Goal: Contribute content: Add original content to the website for others to see

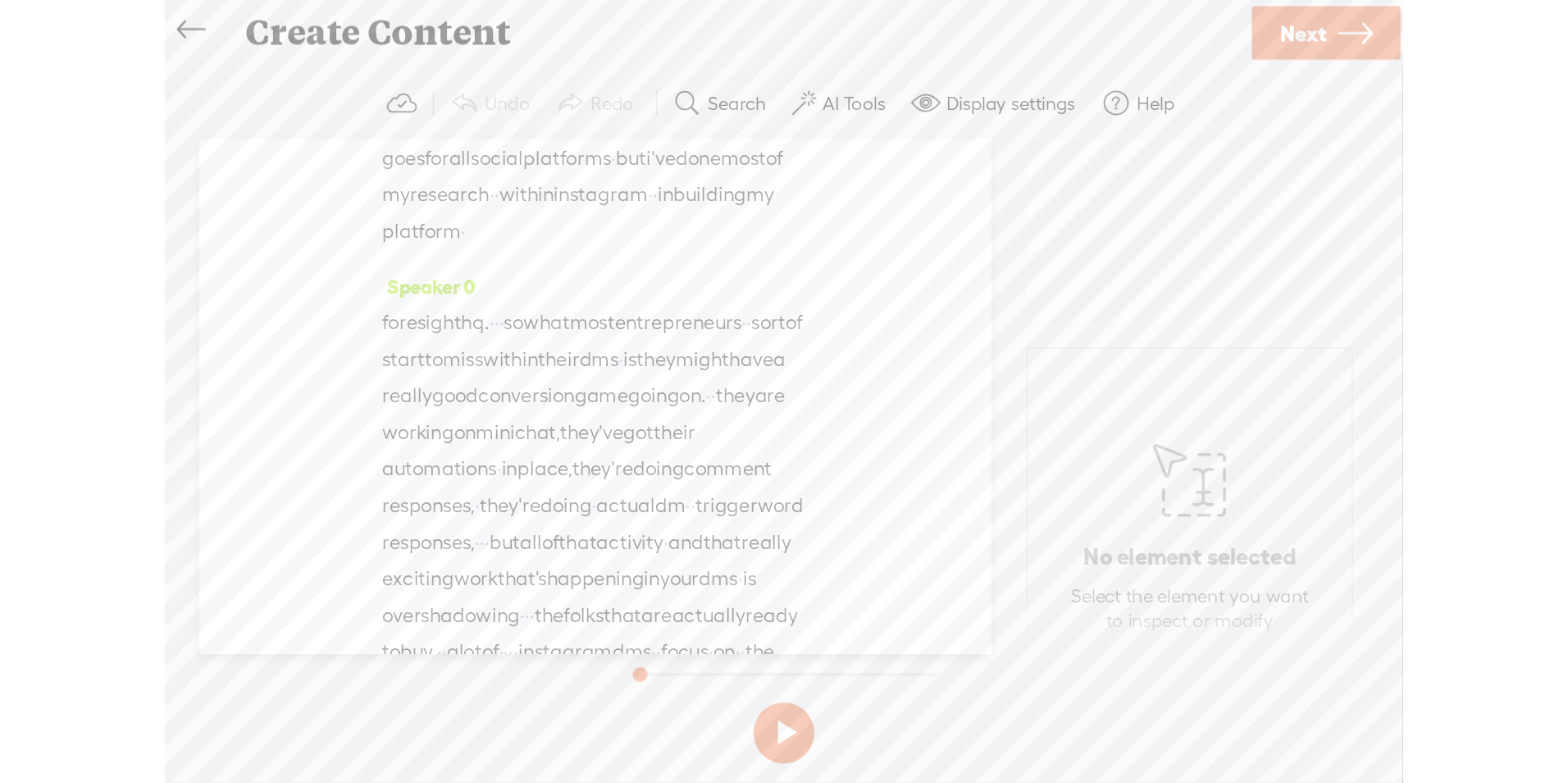
scroll to position [606, 0]
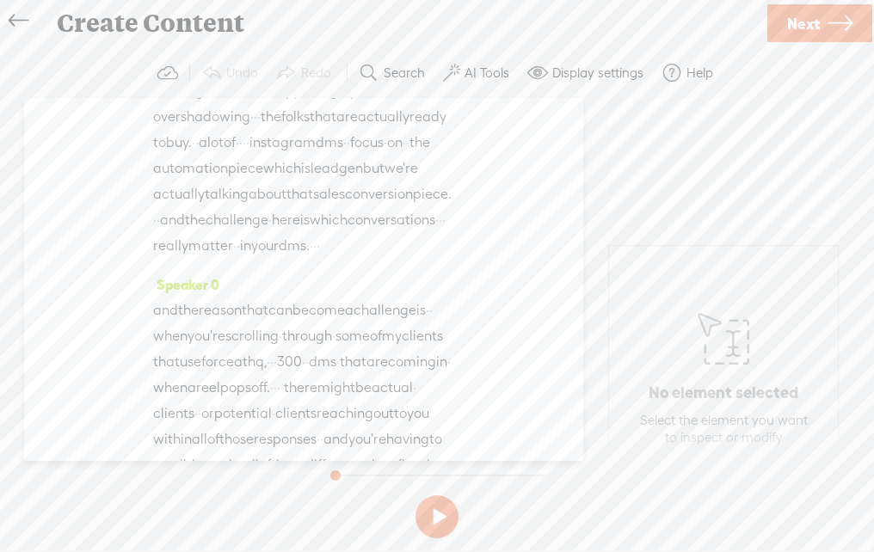
click at [554, 302] on div "Speaker 0 · · · hello everyone. · welcome to the digital products power up [GEO…" at bounding box center [303, 279] width 559 height 363
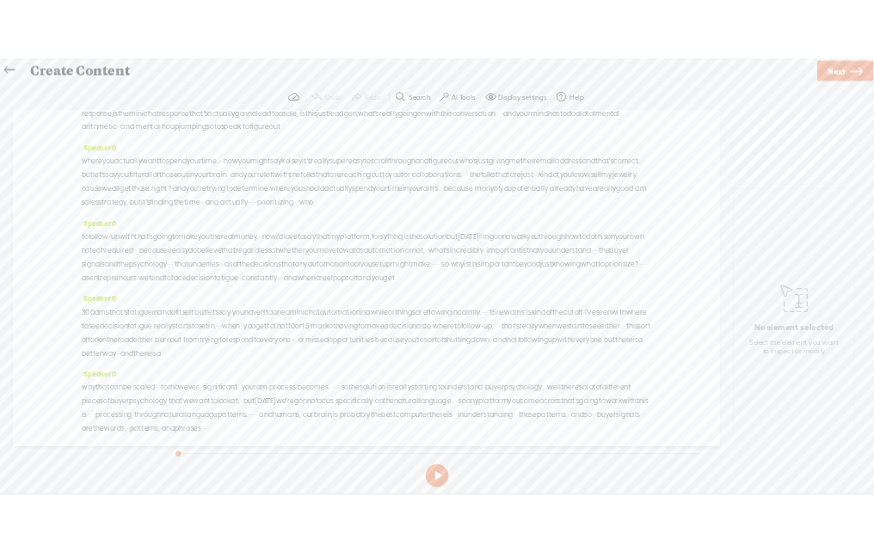
scroll to position [222, 0]
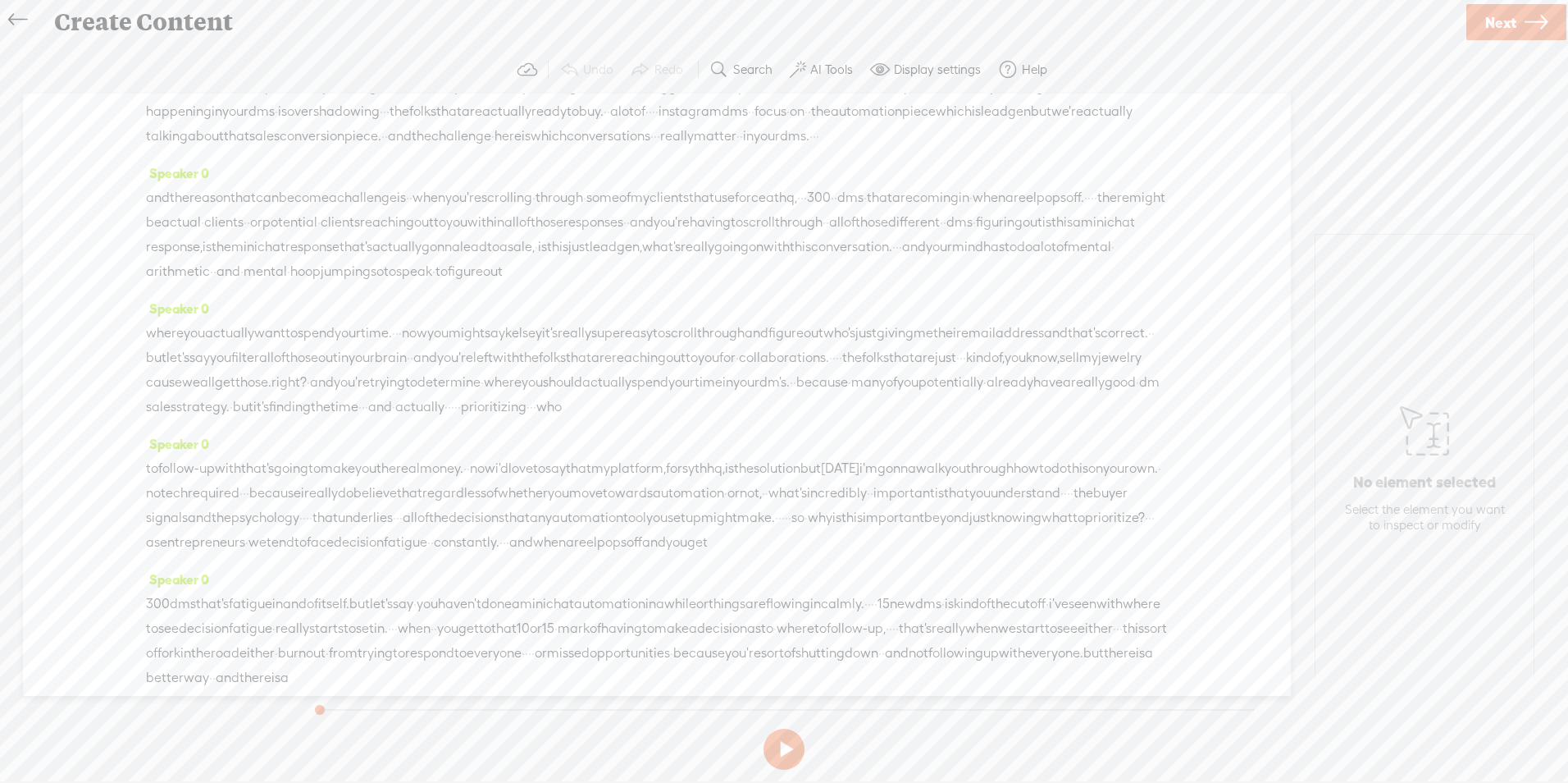
click at [10, 15] on icon at bounding box center [18, 20] width 19 height 37
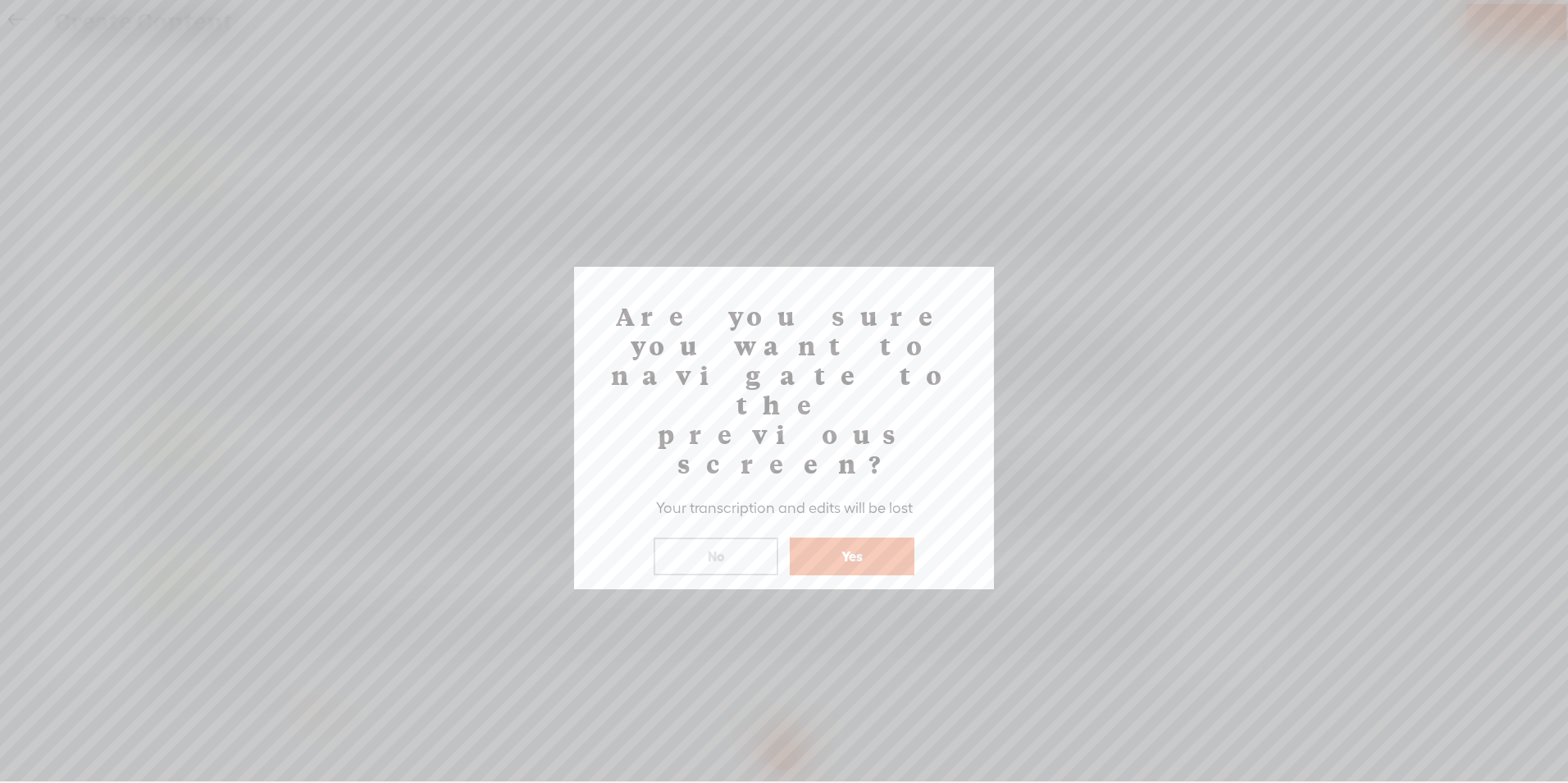
click at [832, 525] on button "Yes" at bounding box center [852, 557] width 125 height 38
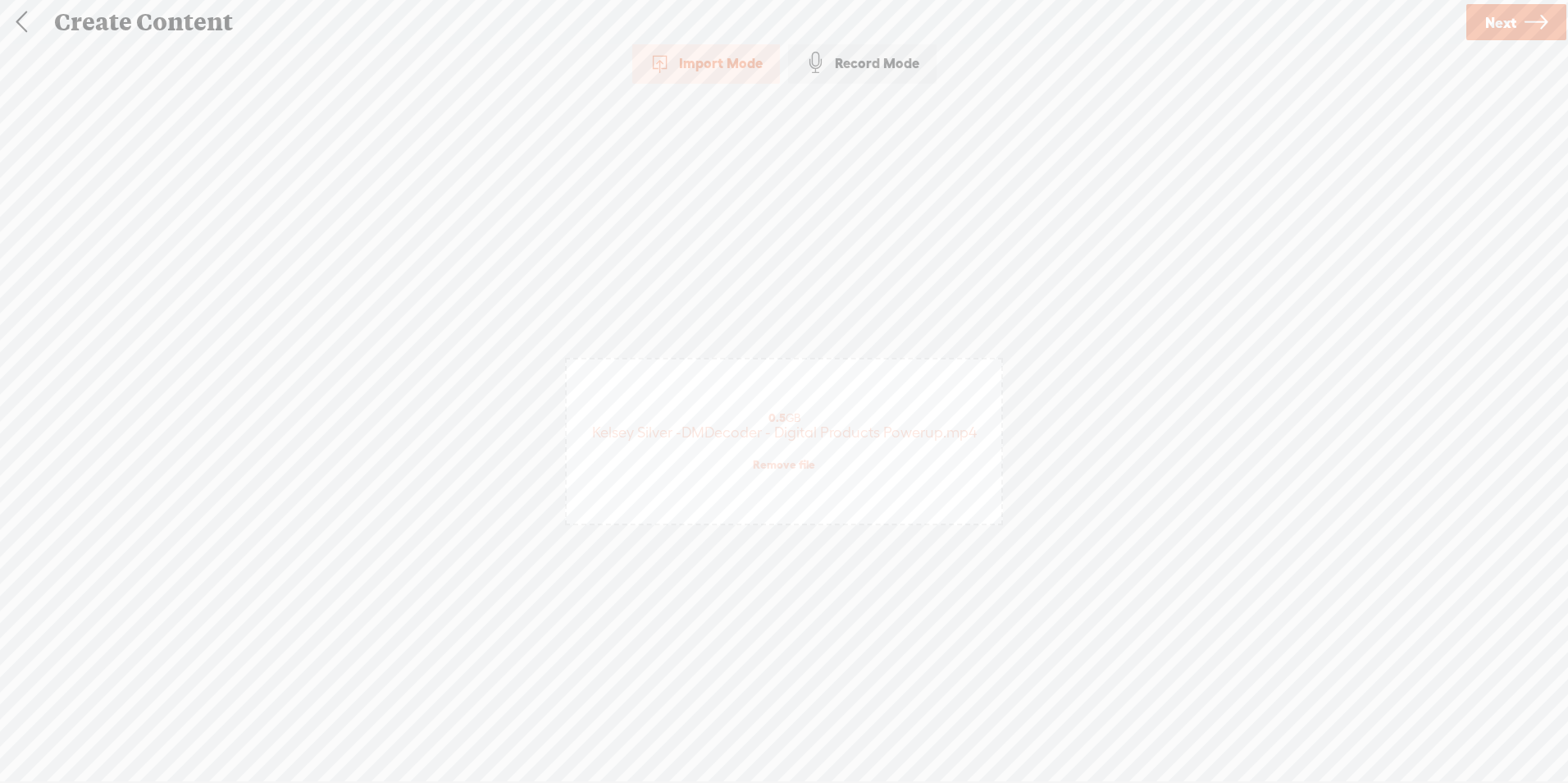
click at [24, 25] on link at bounding box center [21, 22] width 41 height 43
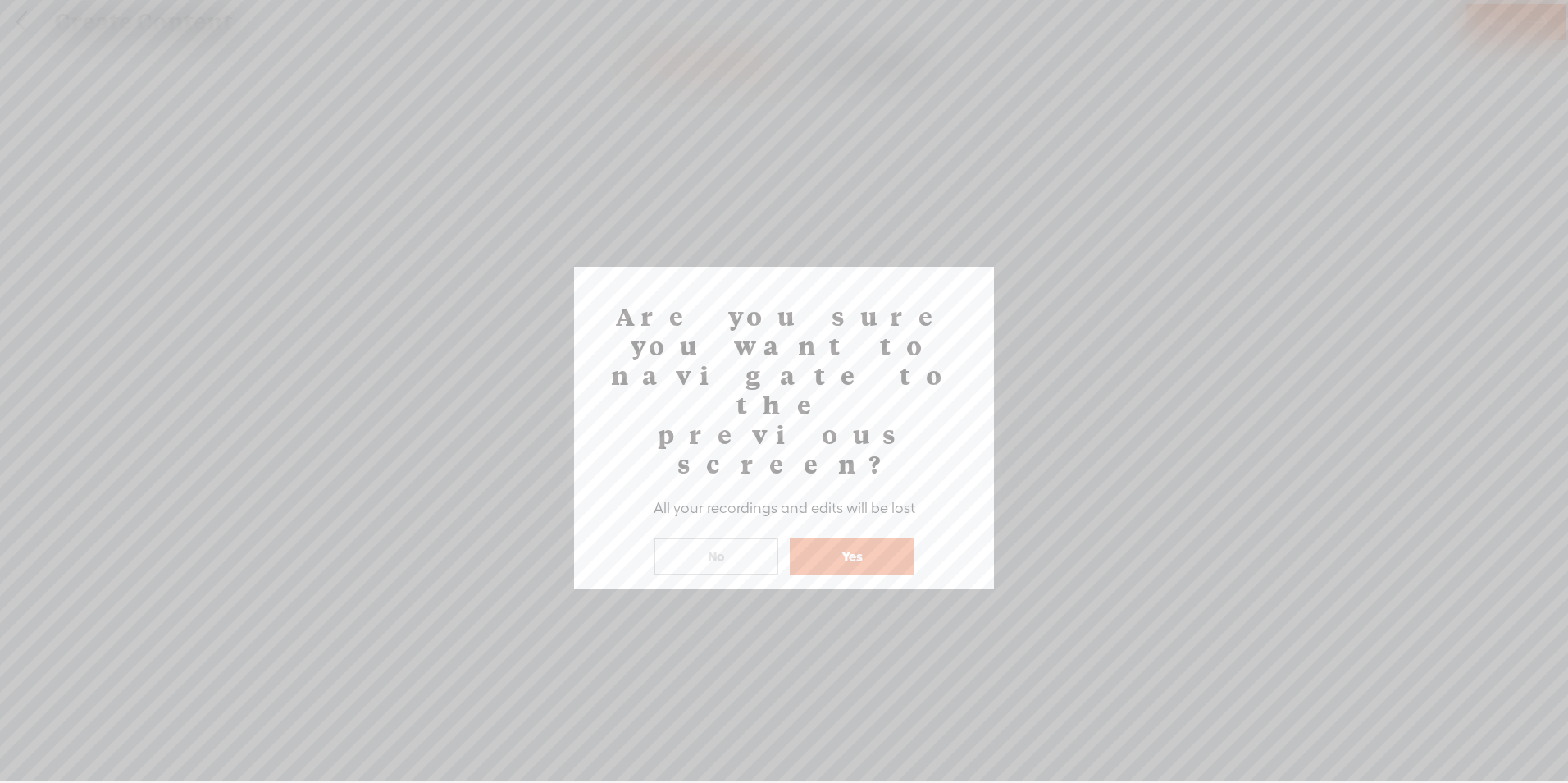
click at [832, 525] on button "Yes" at bounding box center [852, 557] width 125 height 38
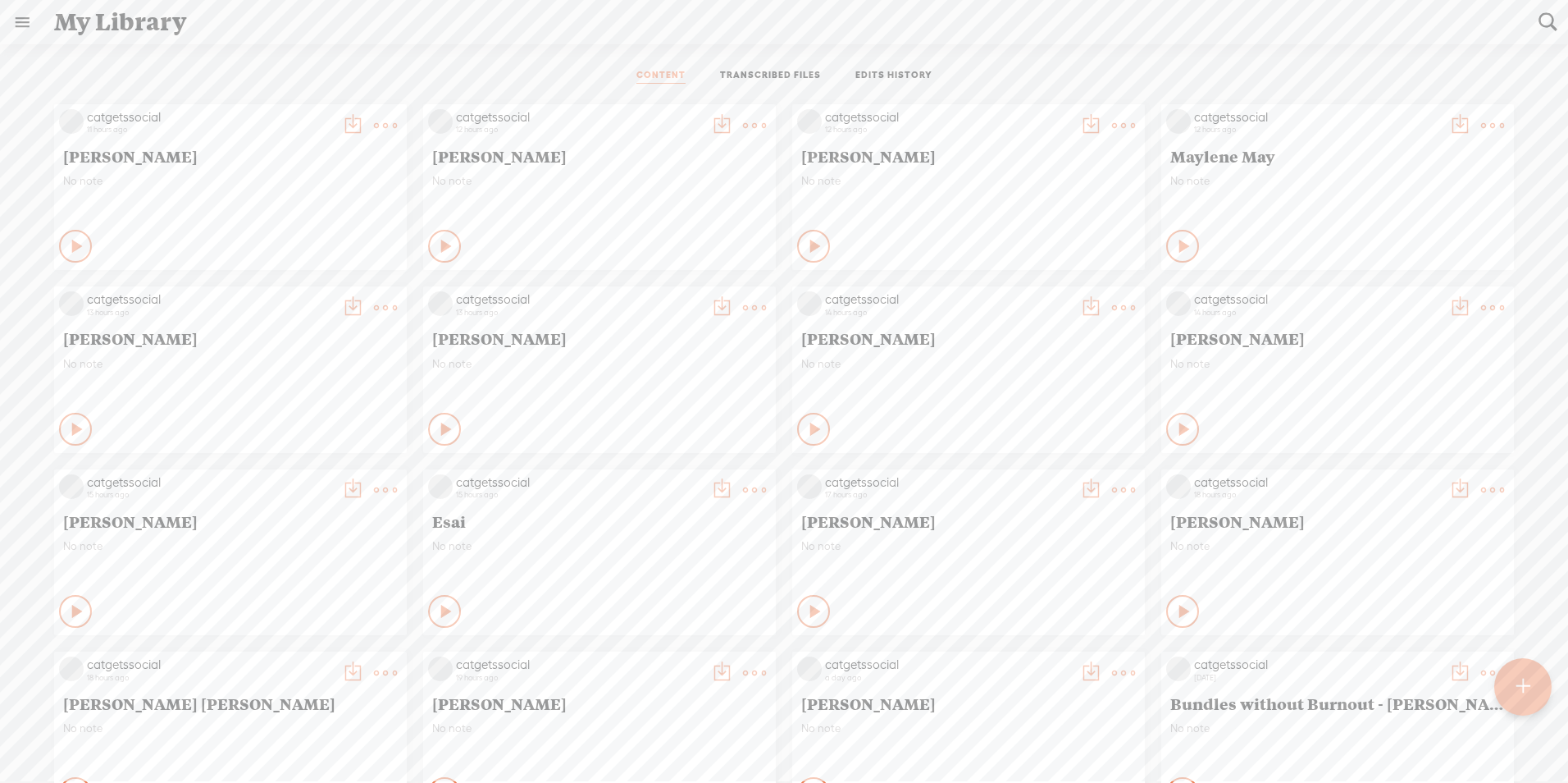
click at [832, 525] on div at bounding box center [1523, 687] width 58 height 58
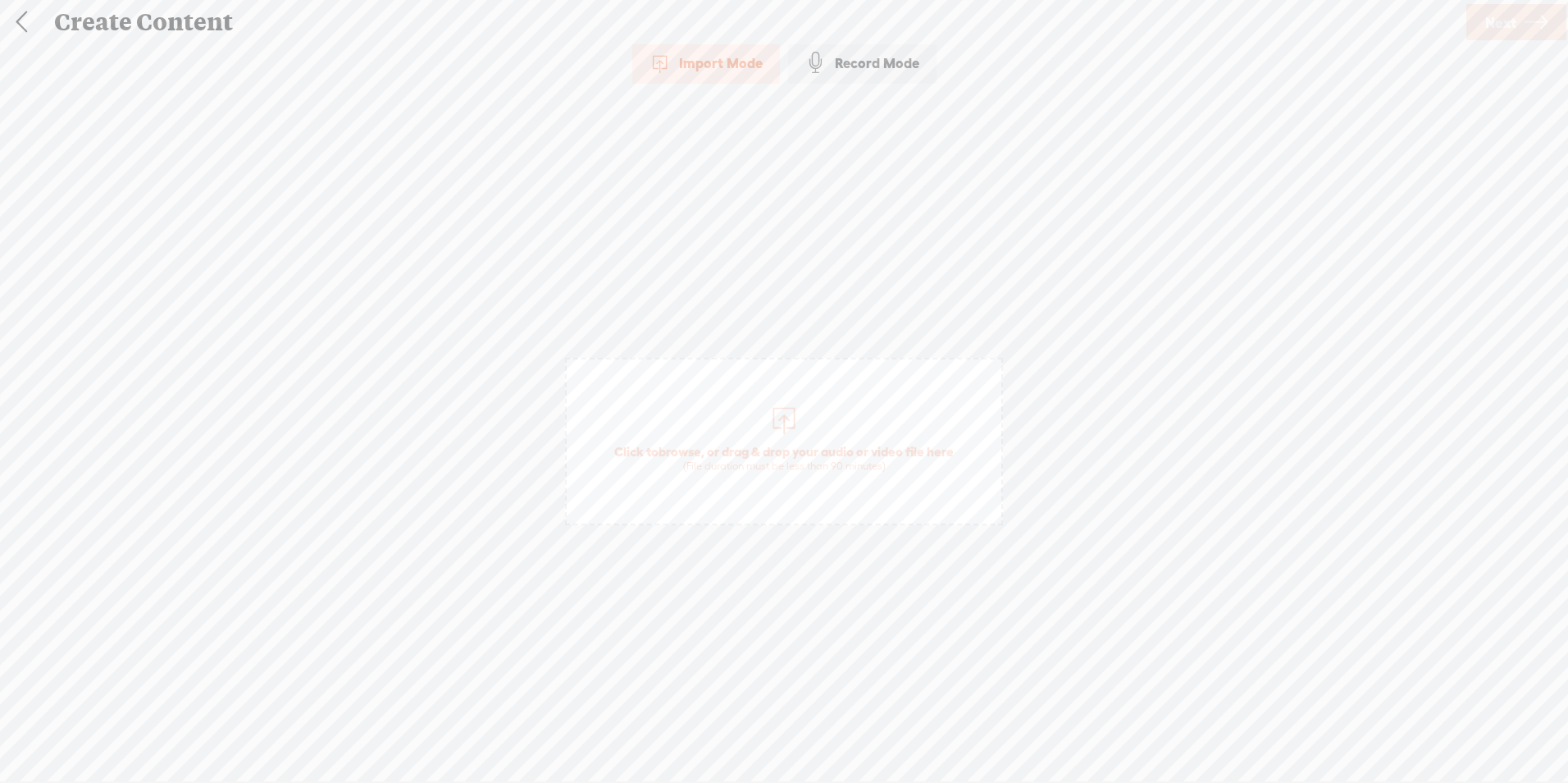
click at [675, 451] on span "browse" at bounding box center [680, 450] width 43 height 14
click at [781, 459] on link "Remove file" at bounding box center [784, 464] width 62 height 14
click at [681, 453] on span "browse" at bounding box center [680, 450] width 43 height 14
click at [832, 15] on span "Next" at bounding box center [1500, 23] width 31 height 42
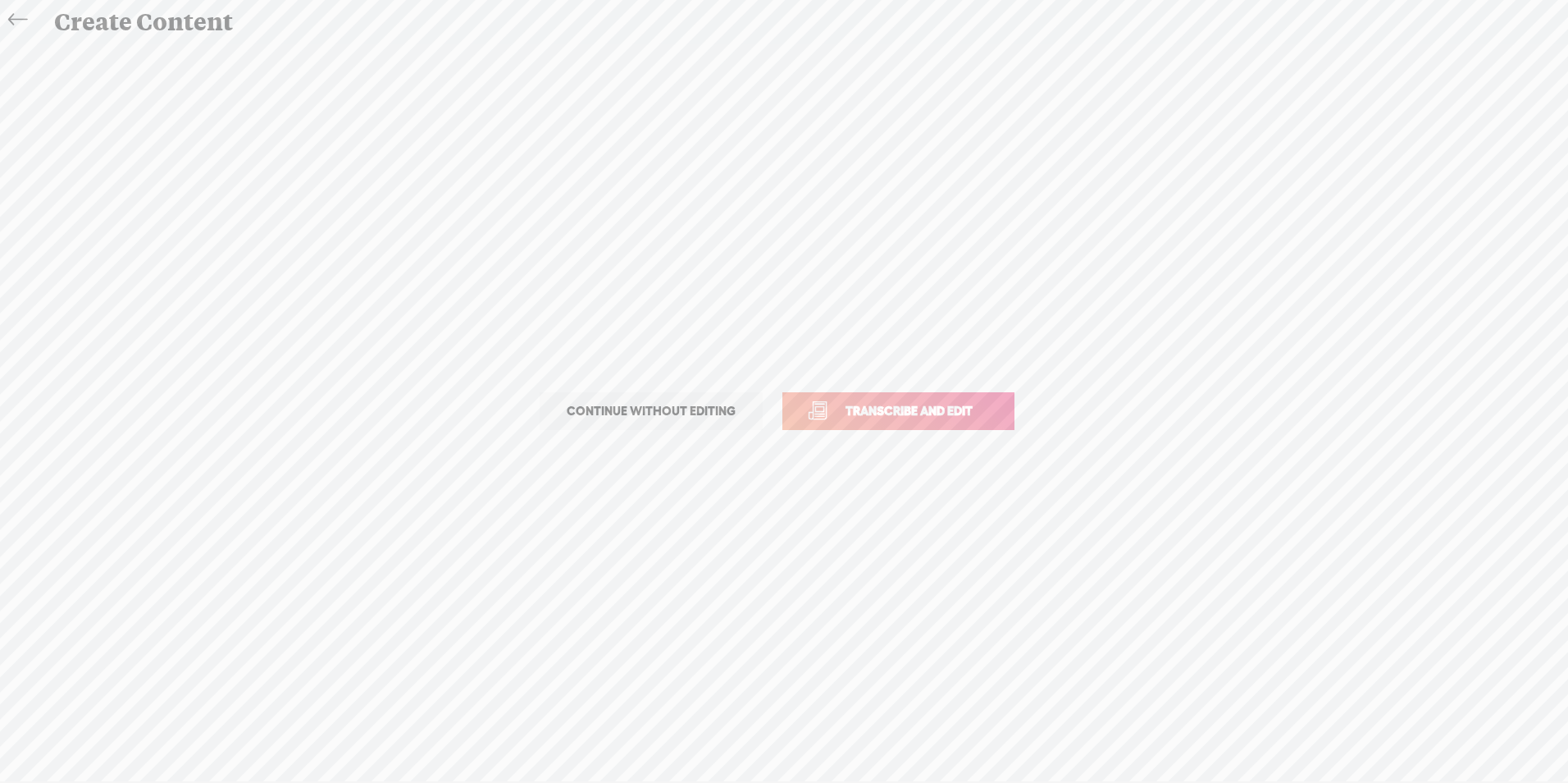
click at [832, 404] on span "Transcribe and edit" at bounding box center [908, 411] width 161 height 19
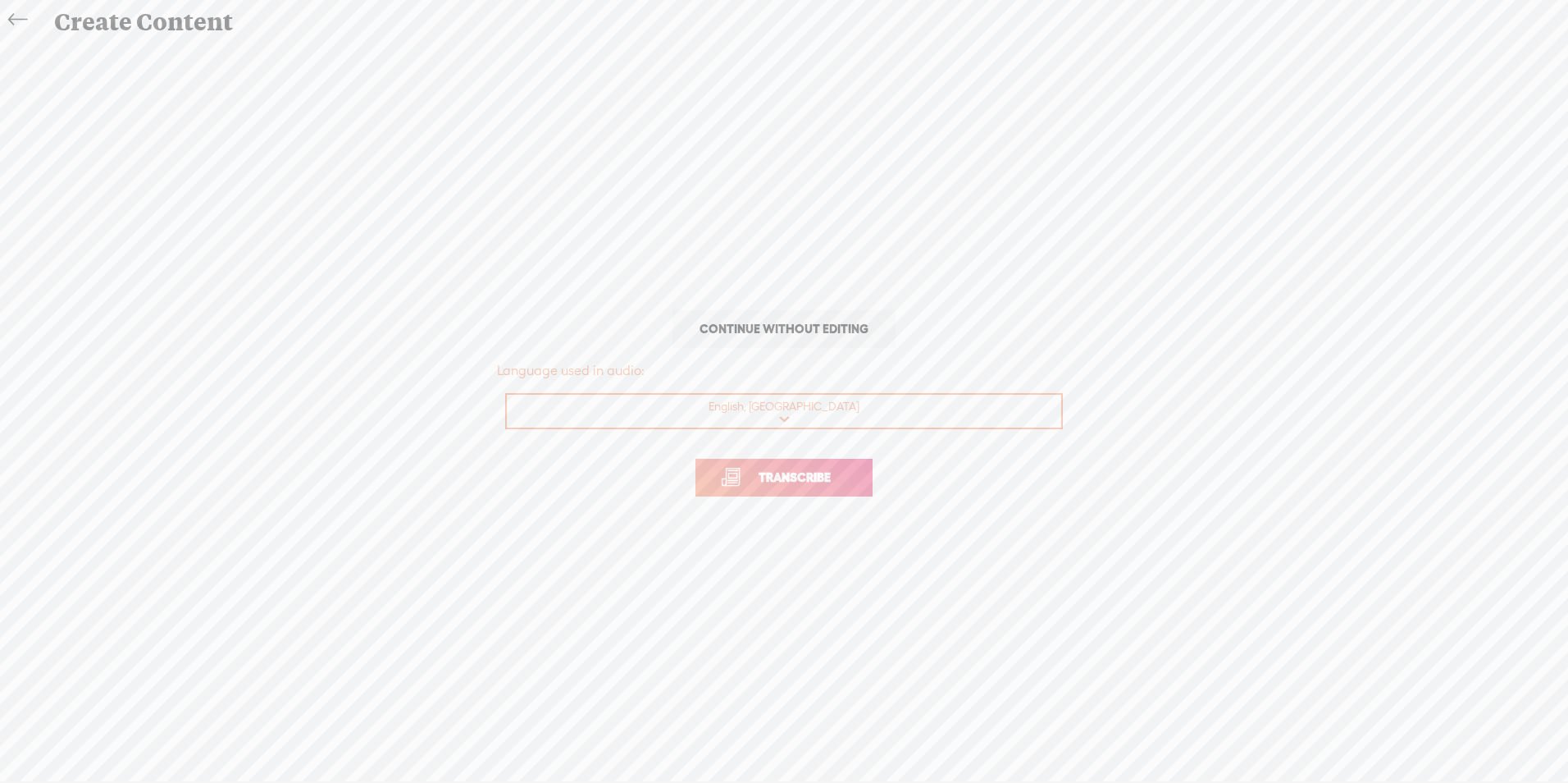
drag, startPoint x: 839, startPoint y: 467, endPoint x: 847, endPoint y: 444, distance: 24.4
click at [832, 467] on link "Transcribe" at bounding box center [784, 478] width 177 height 38
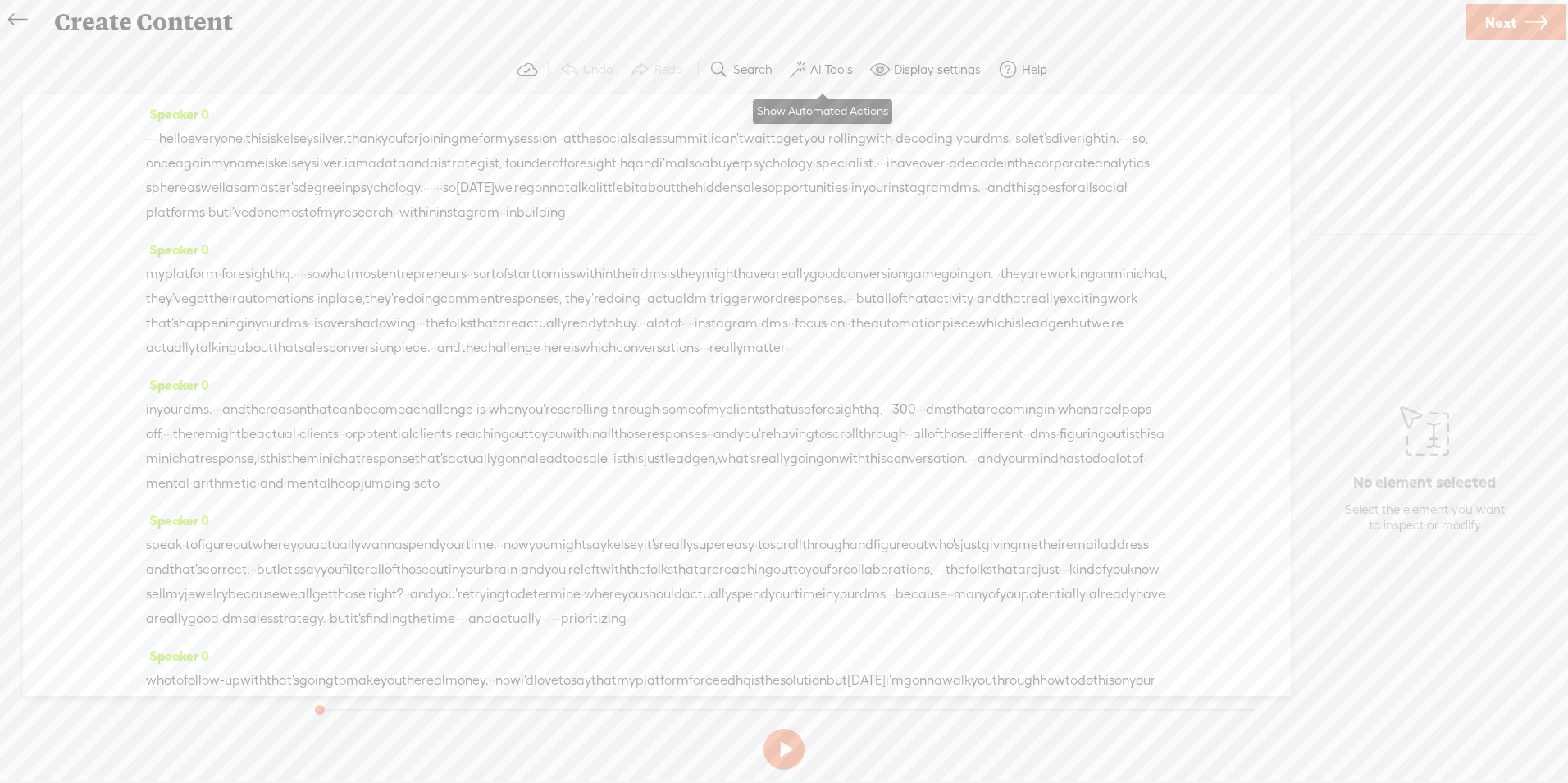
click at [802, 70] on span at bounding box center [798, 70] width 16 height 20
click at [821, 395] on span at bounding box center [811, 392] width 30 height 11
click at [816, 432] on span at bounding box center [811, 435] width 30 height 11
click at [832, 24] on link "Next" at bounding box center [1516, 22] width 100 height 36
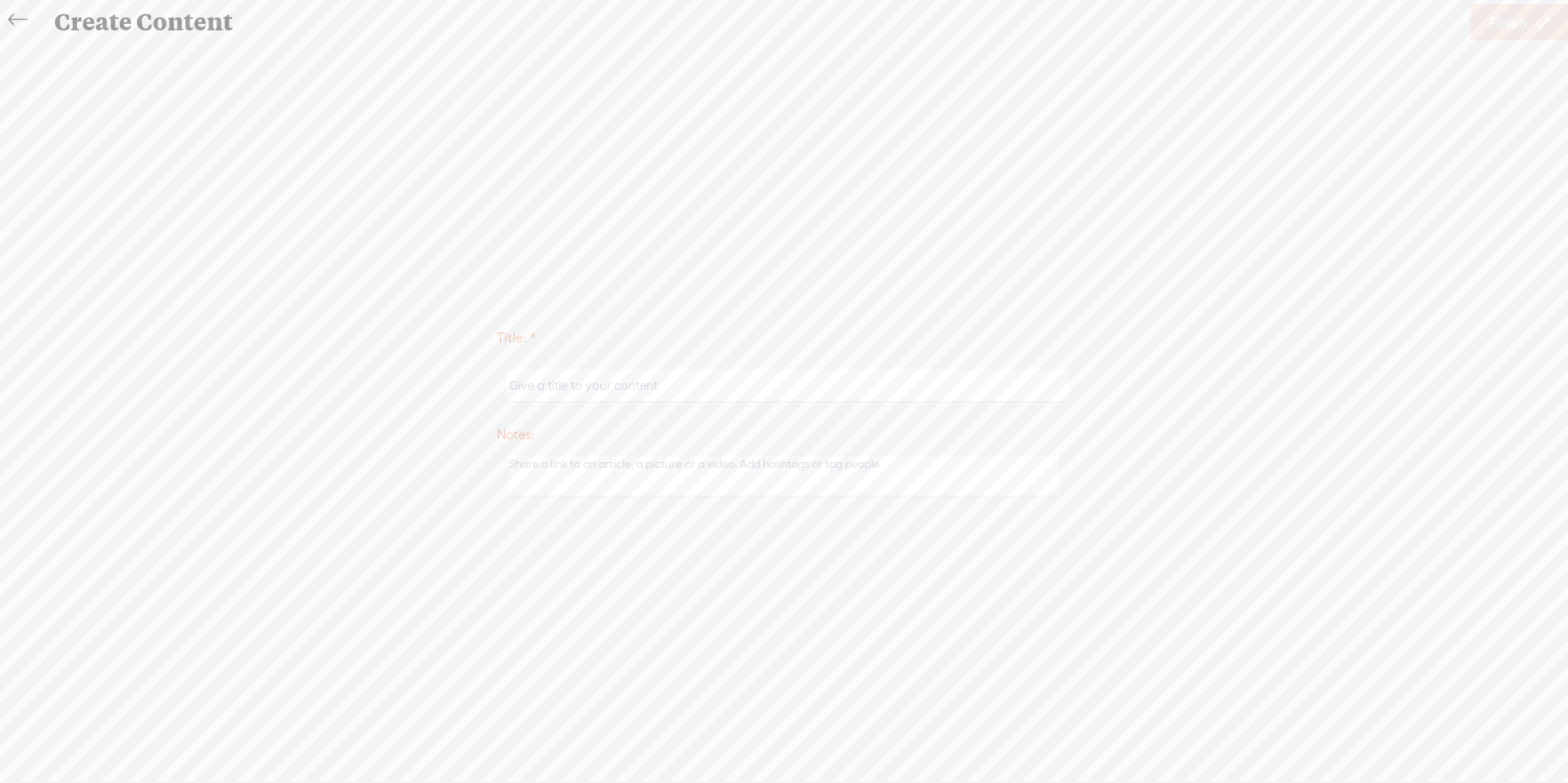
click at [761, 392] on input "text" at bounding box center [786, 385] width 561 height 32
type input "[PERSON_NAME]"
click at [832, 18] on link "Finish" at bounding box center [1519, 22] width 98 height 36
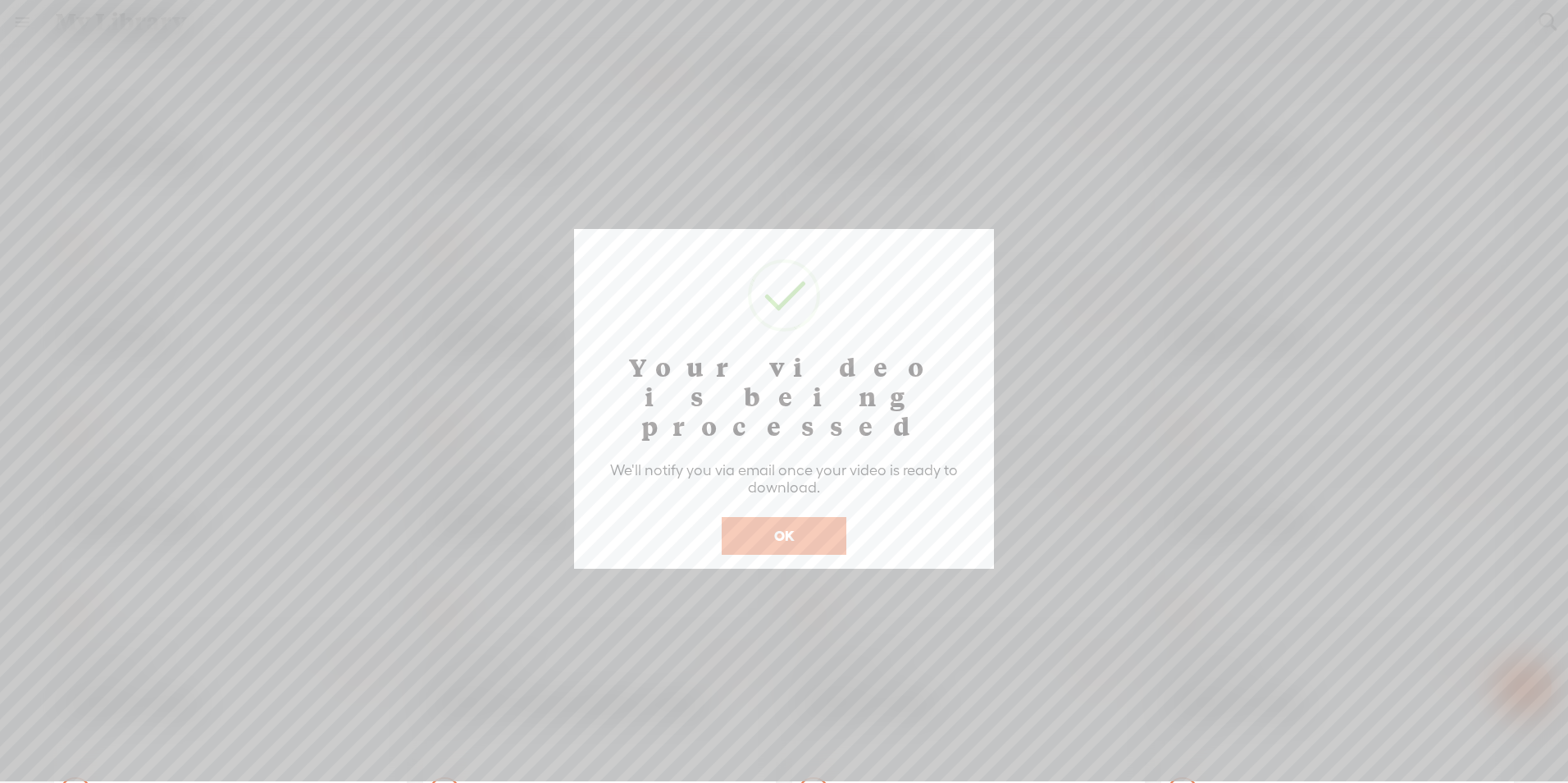
click at [799, 517] on button "OK" at bounding box center [784, 536] width 125 height 38
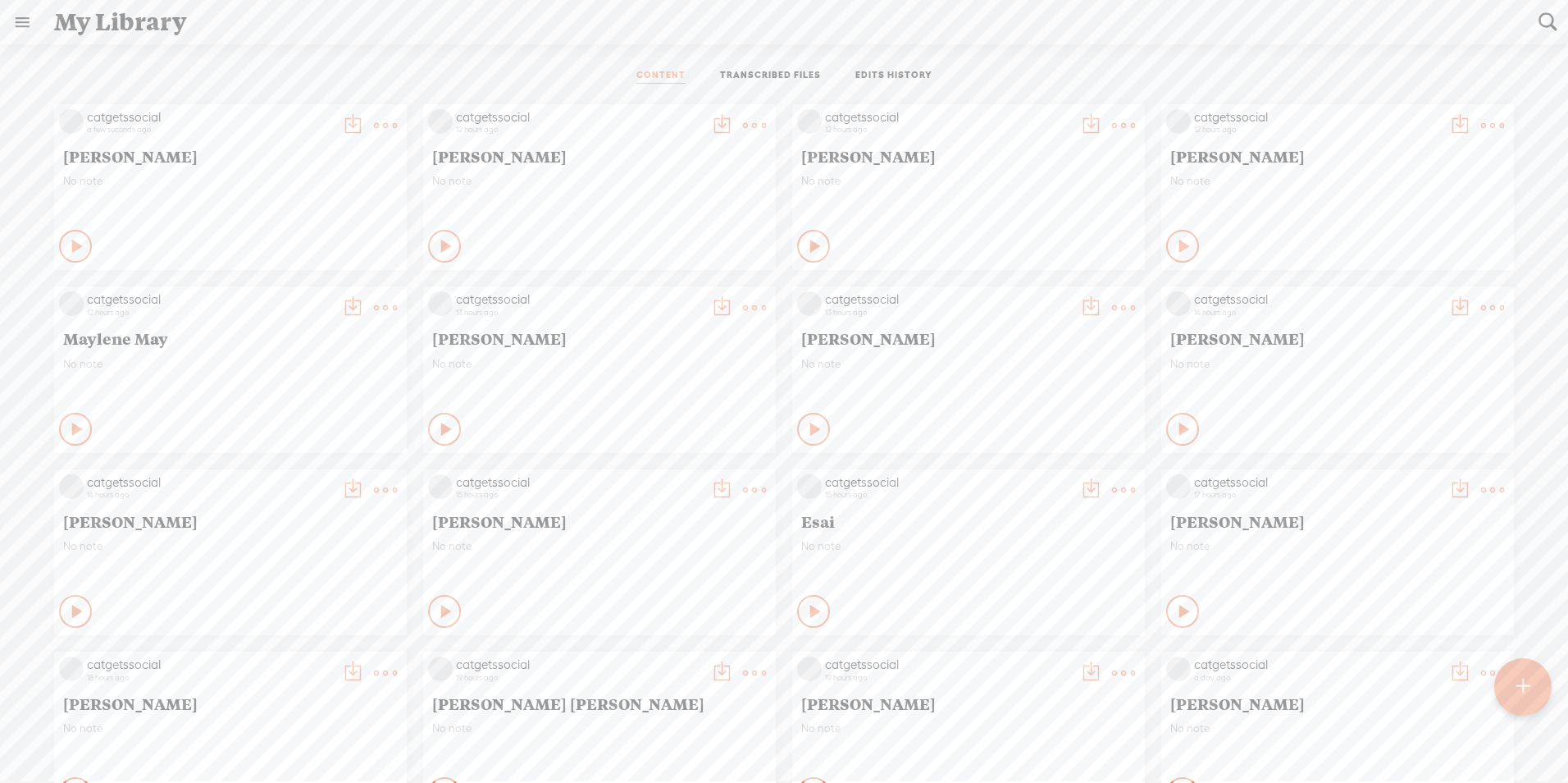
click at [832, 525] on t at bounding box center [1522, 687] width 14 height 38
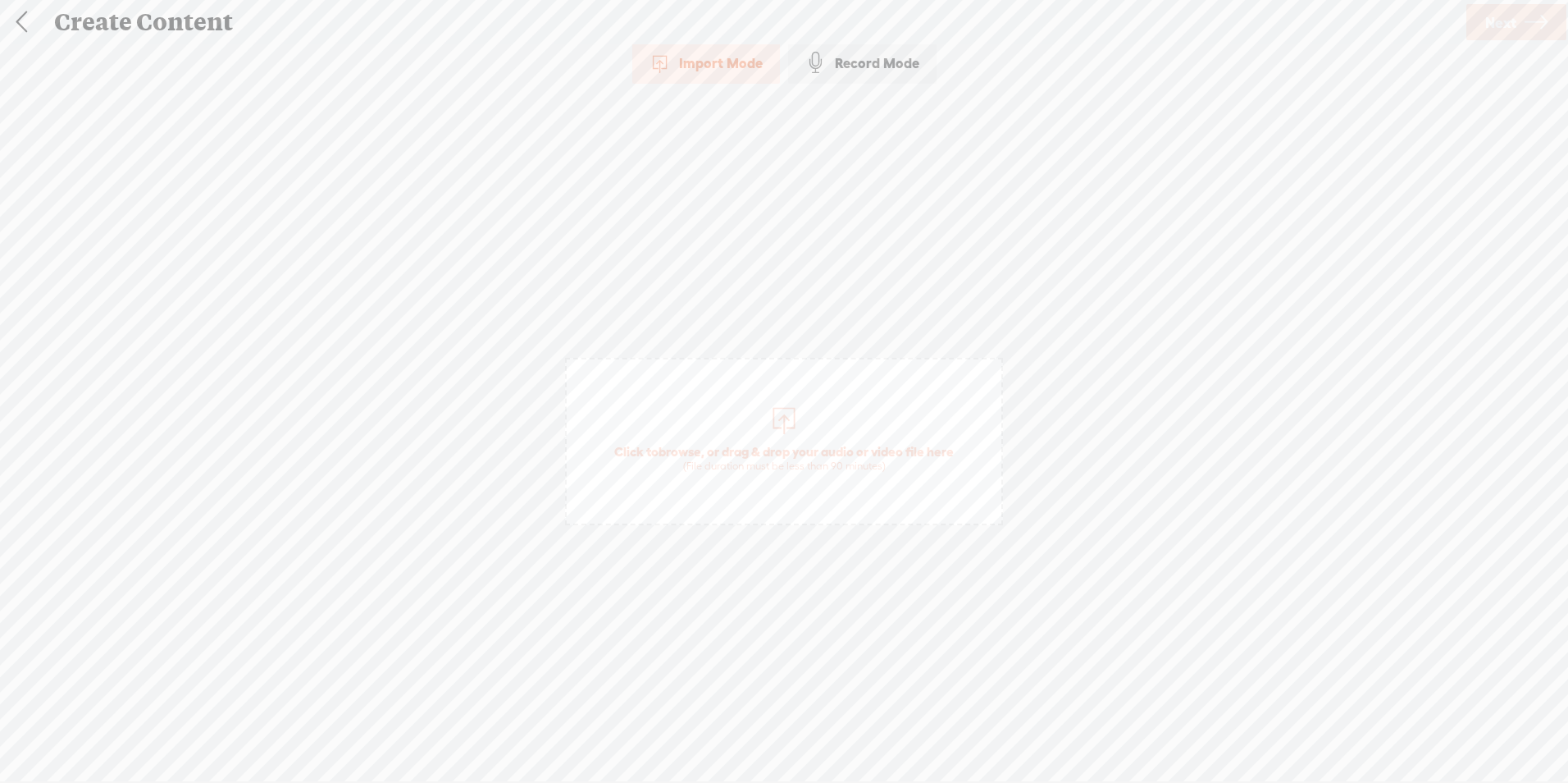
click at [683, 446] on span "browse" at bounding box center [680, 450] width 43 height 14
drag, startPoint x: 1512, startPoint y: 21, endPoint x: 1502, endPoint y: 25, distance: 10.8
click at [832, 21] on span "Next" at bounding box center [1500, 23] width 31 height 42
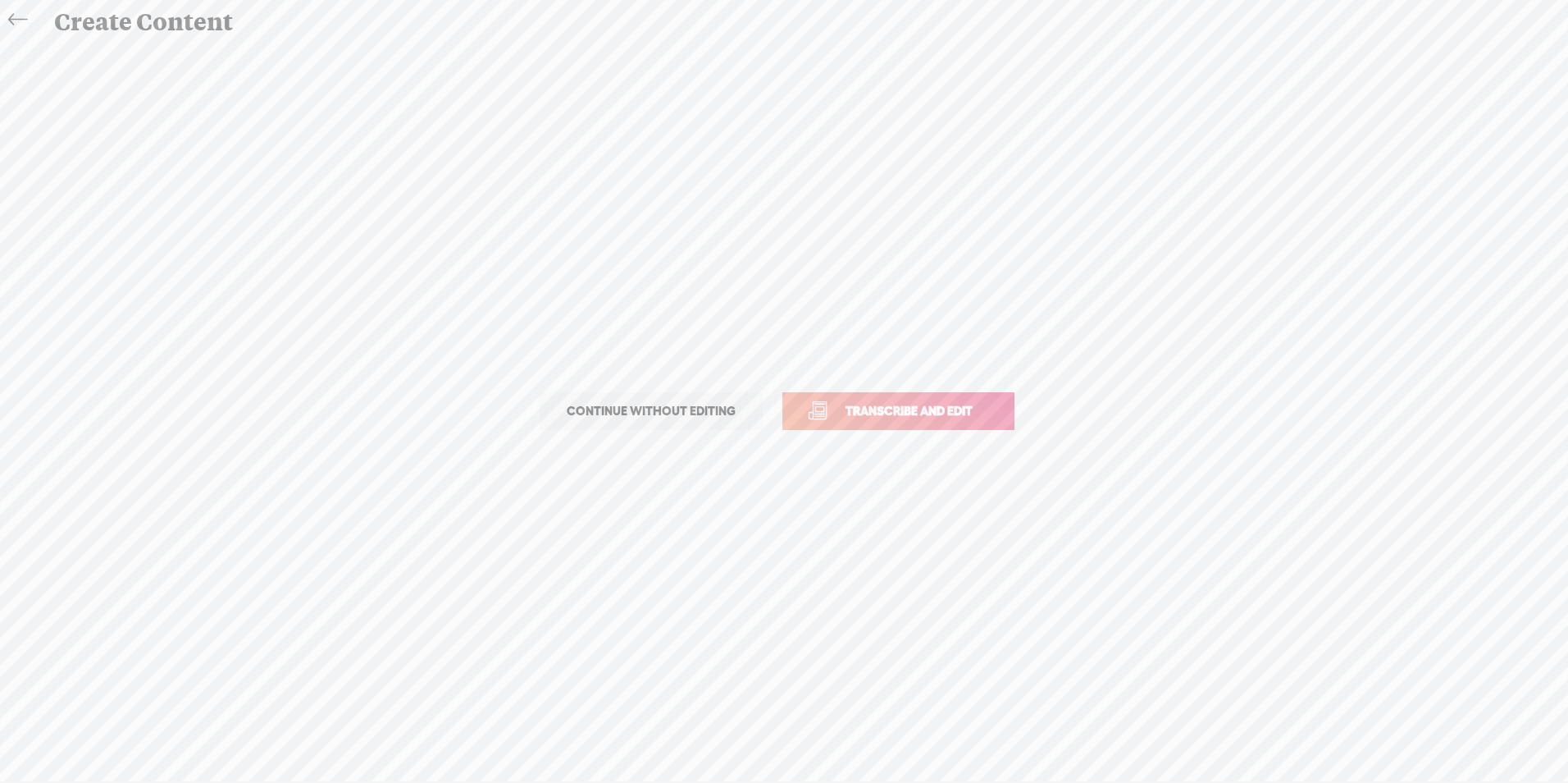
click at [832, 417] on span "Transcribe and edit" at bounding box center [908, 411] width 161 height 19
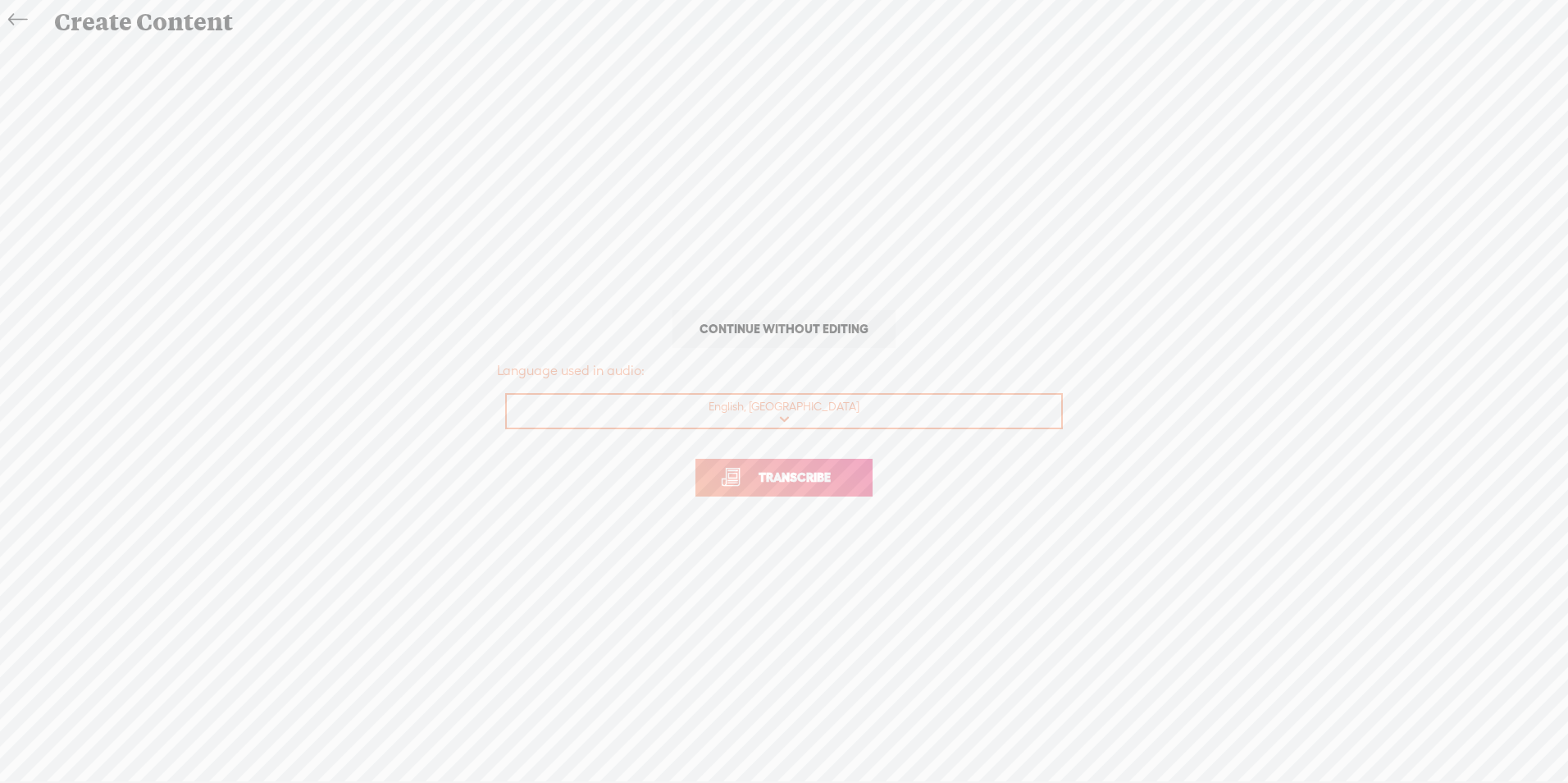
click at [779, 478] on span "Transcribe" at bounding box center [795, 477] width 107 height 19
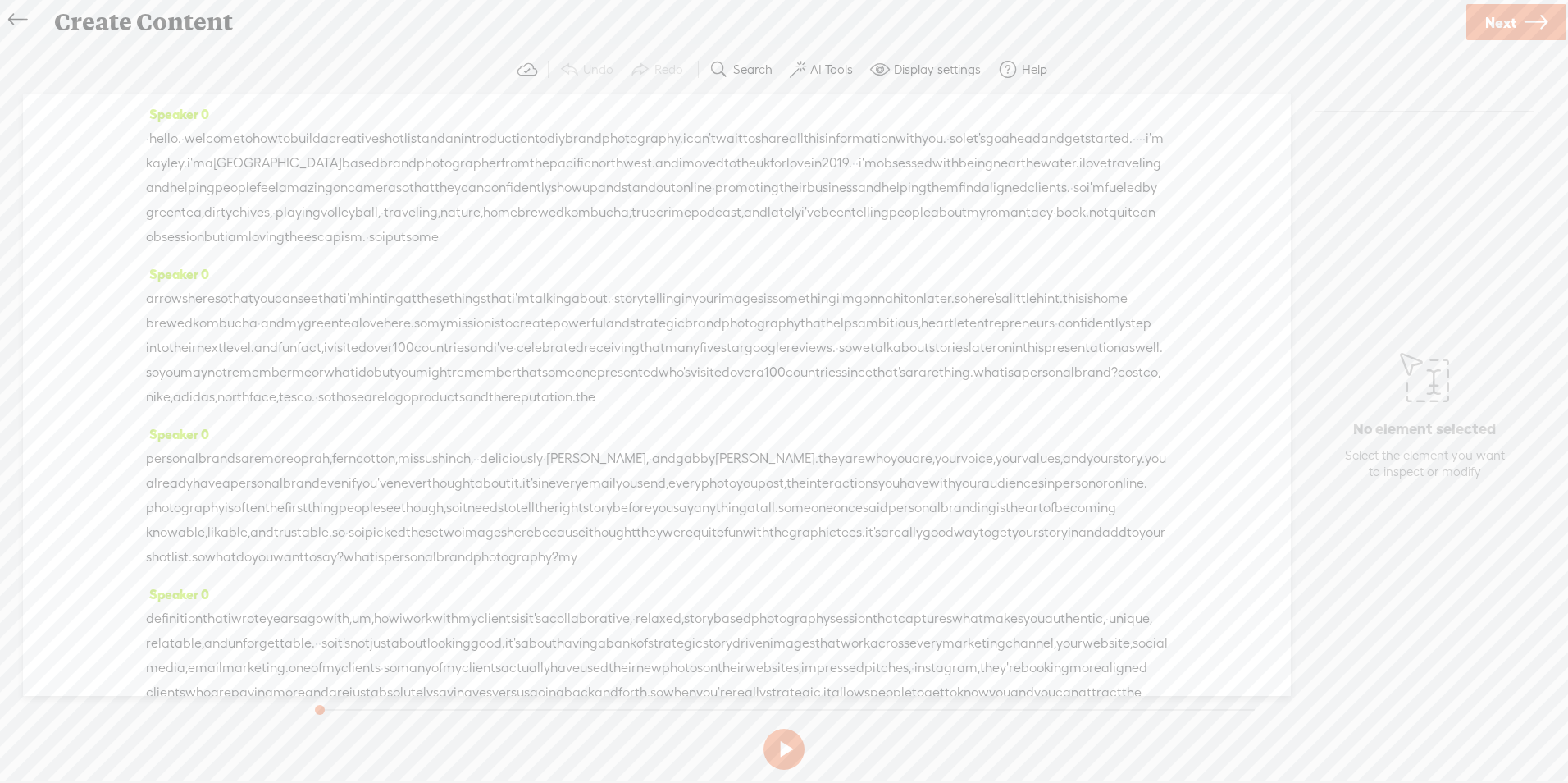
click at [819, 68] on label "AI Tools" at bounding box center [831, 70] width 43 height 16
click at [822, 395] on span at bounding box center [811, 392] width 30 height 11
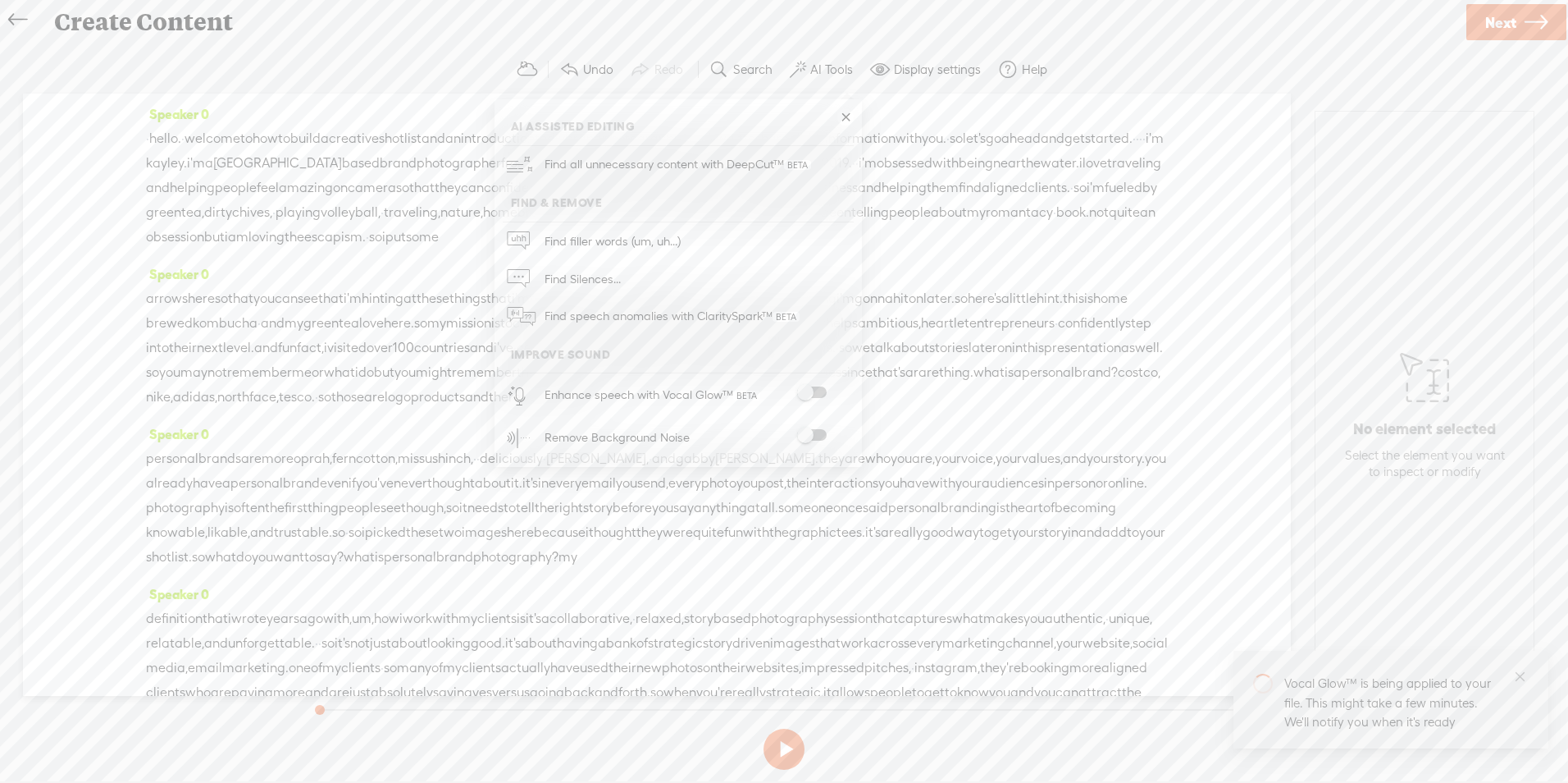
click at [817, 435] on span at bounding box center [811, 435] width 30 height 11
